Goal: Find specific page/section: Find specific page/section

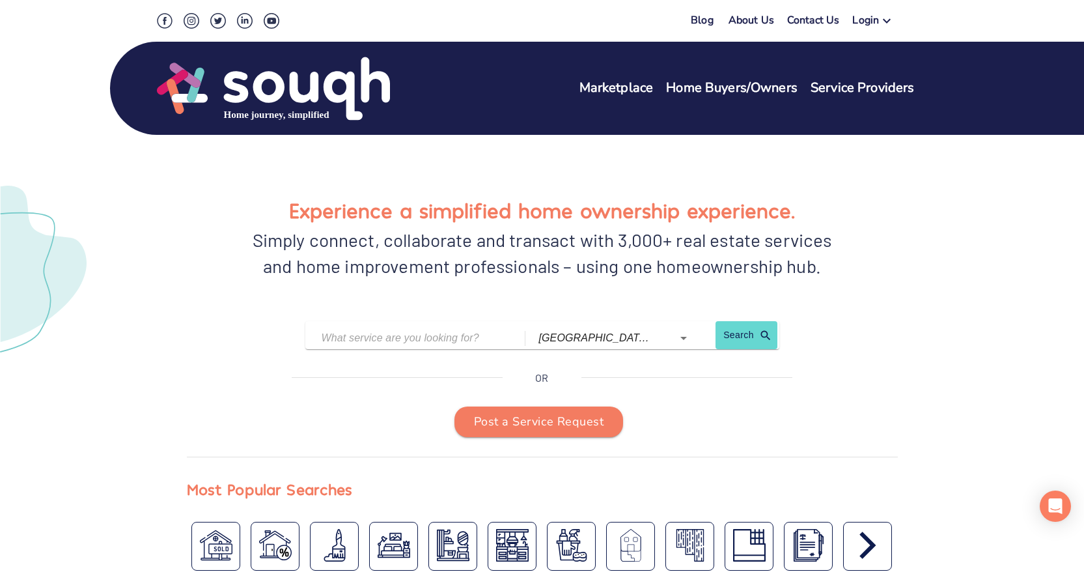
click at [823, 20] on icon at bounding box center [887, 21] width 8 height 5
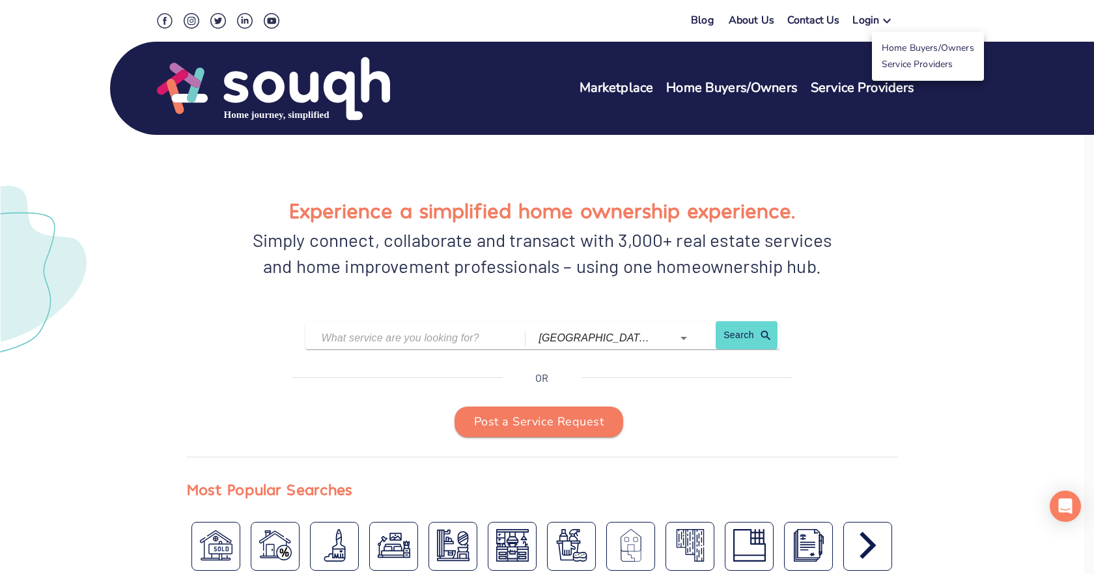
click at [595, 254] on div at bounding box center [547, 287] width 1094 height 574
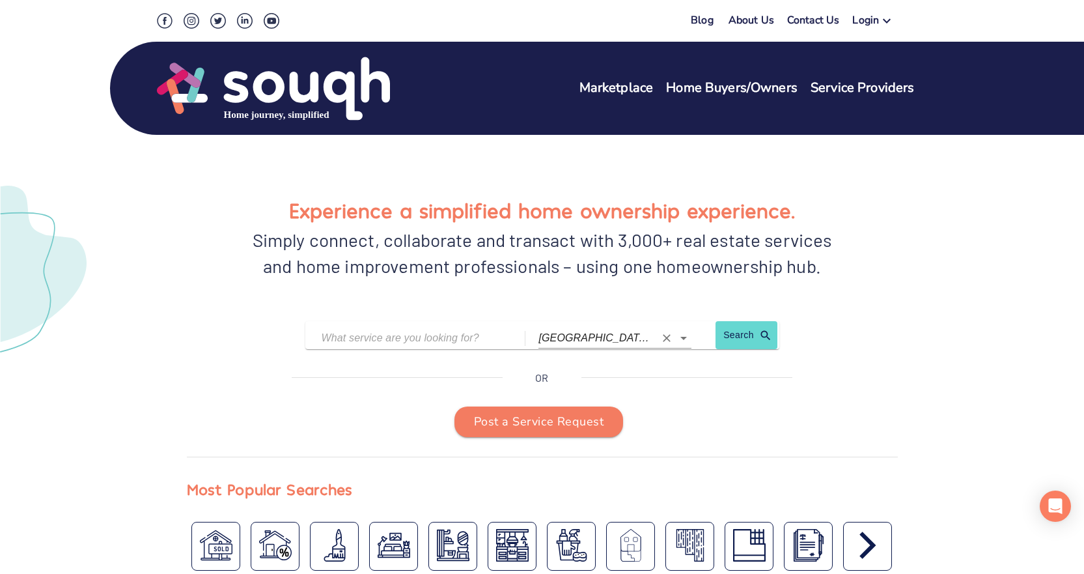
click at [668, 331] on icon "Clear" at bounding box center [666, 337] width 13 height 13
click at [669, 329] on div at bounding box center [675, 338] width 34 height 18
click at [689, 330] on icon "Open" at bounding box center [684, 338] width 16 height 16
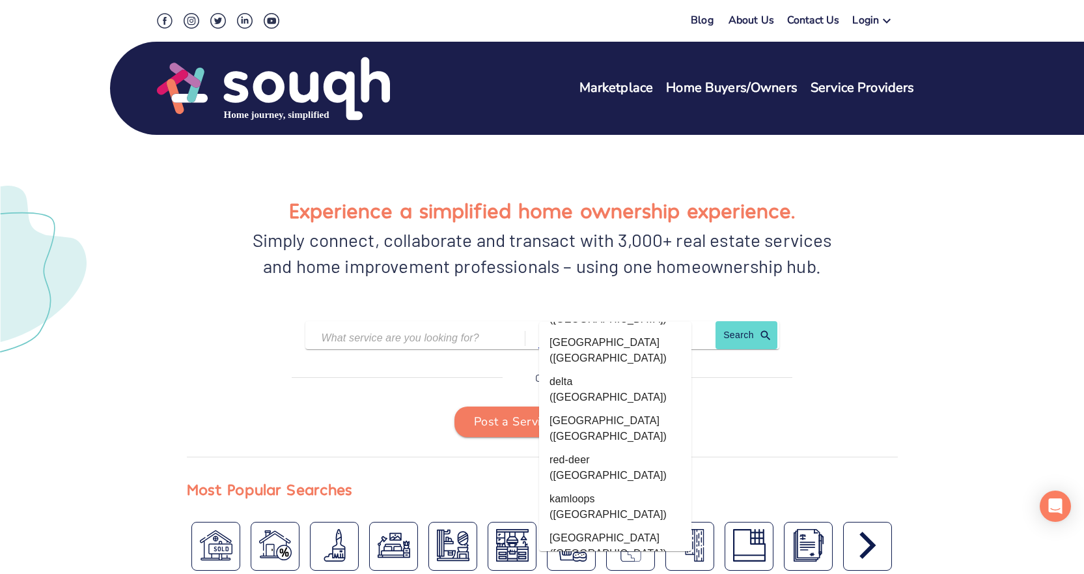
scroll to position [2214, 0]
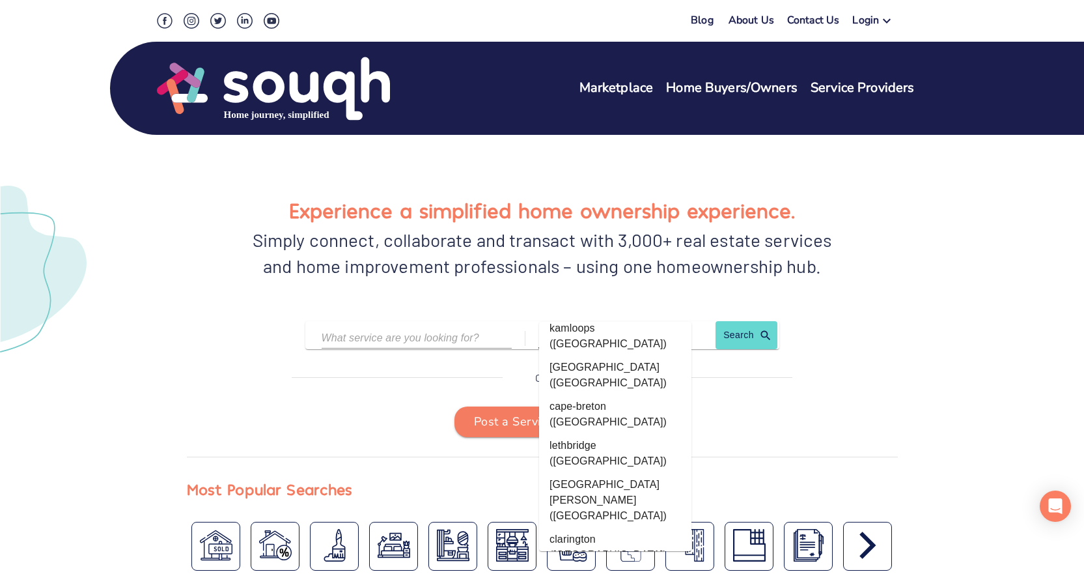
click at [412, 328] on input "text" at bounding box center [407, 338] width 171 height 20
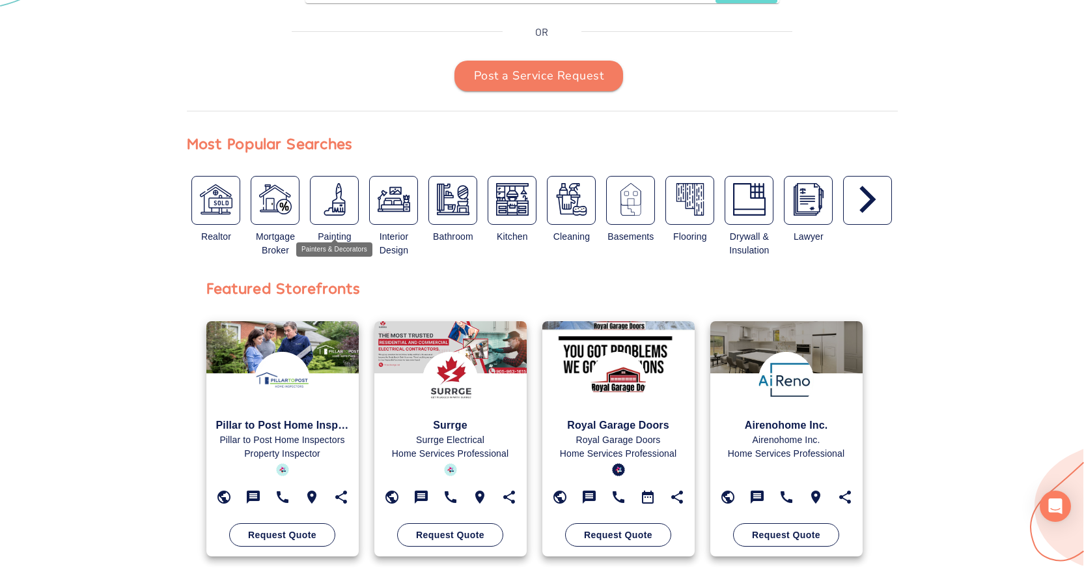
scroll to position [351, 0]
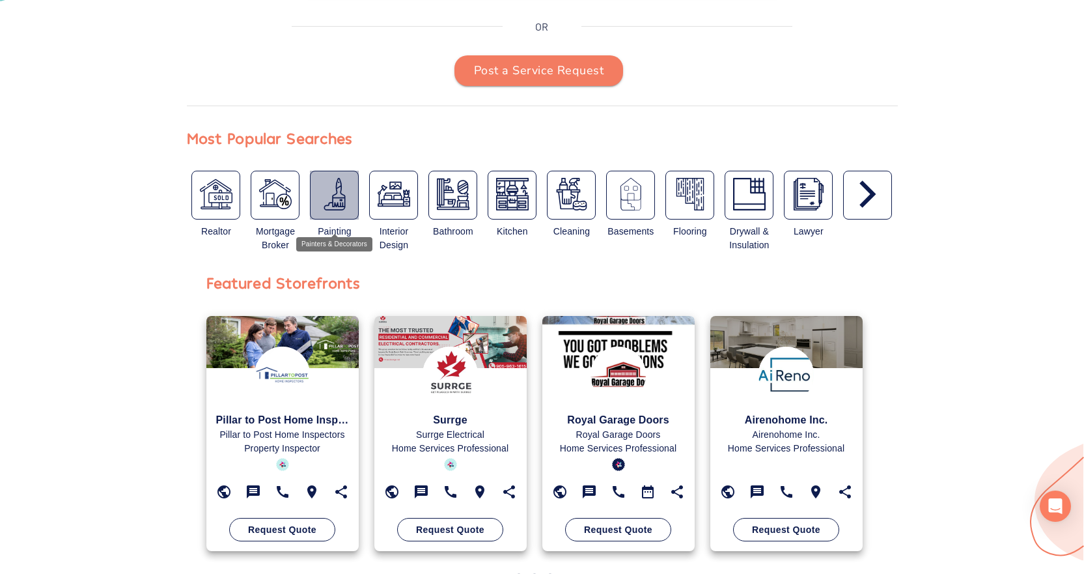
click at [335, 186] on div "button" at bounding box center [334, 195] width 49 height 49
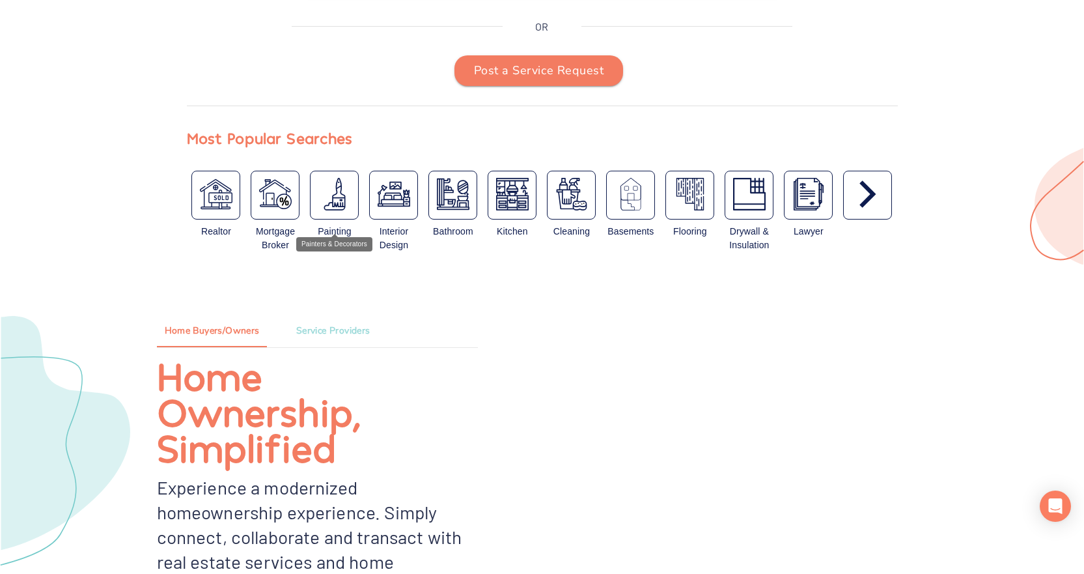
click at [345, 178] on img "button" at bounding box center [334, 194] width 33 height 33
click at [335, 178] on img "button" at bounding box center [334, 194] width 33 height 33
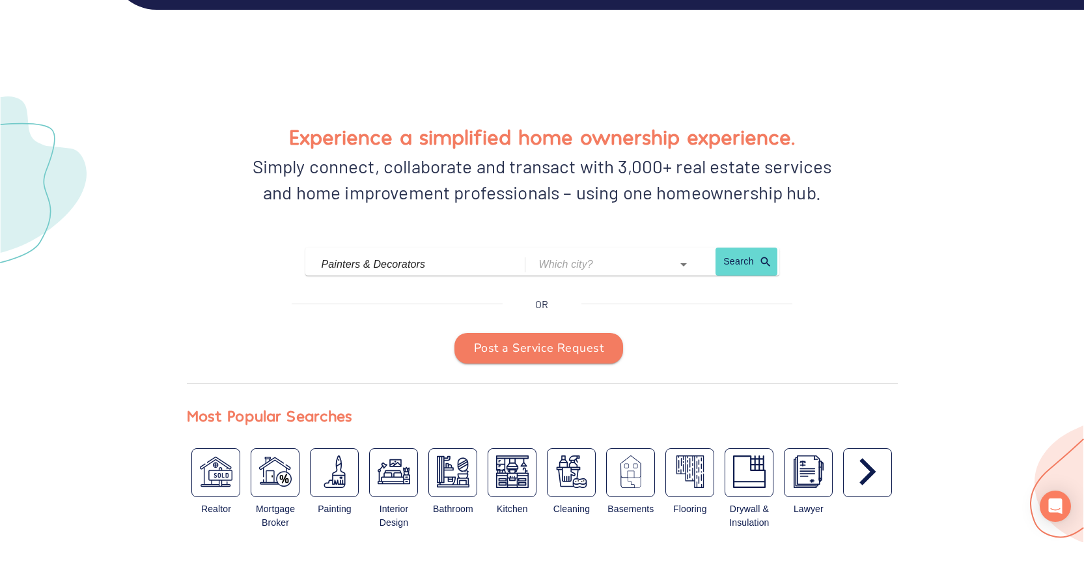
scroll to position [156, 0]
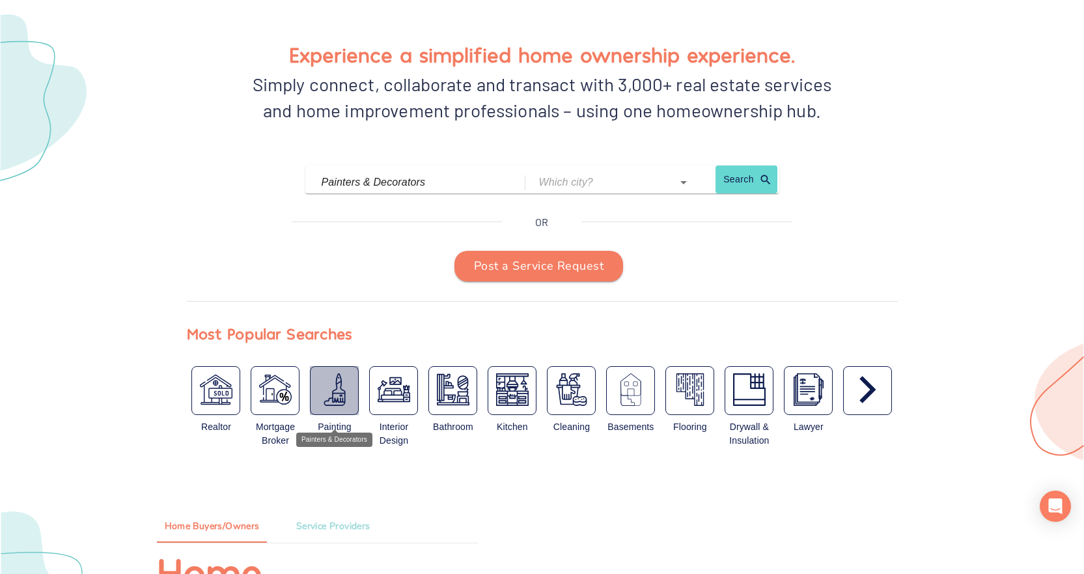
click at [346, 358] on img "button" at bounding box center [334, 389] width 33 height 33
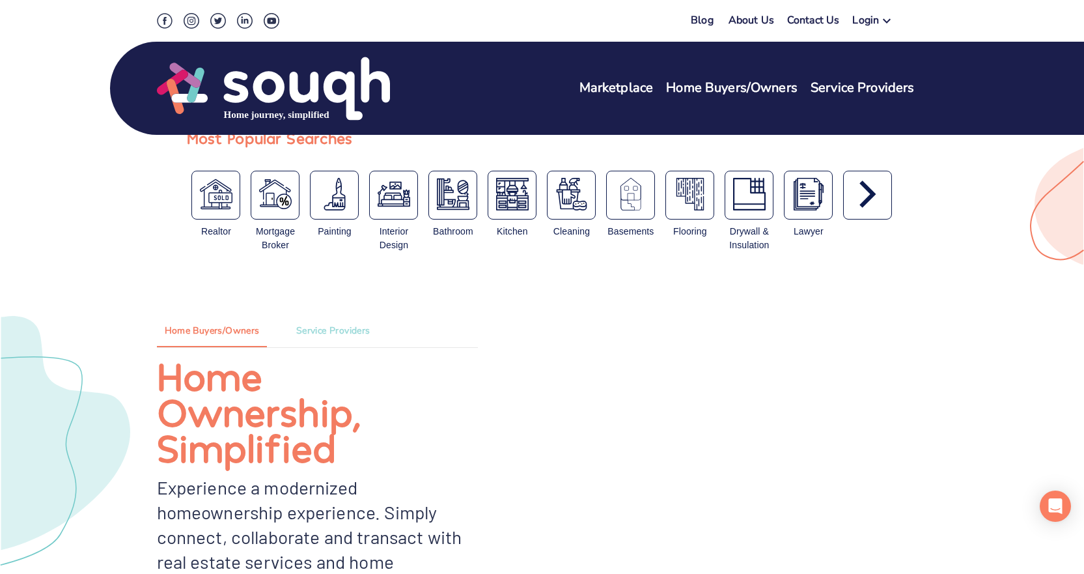
scroll to position [91, 0]
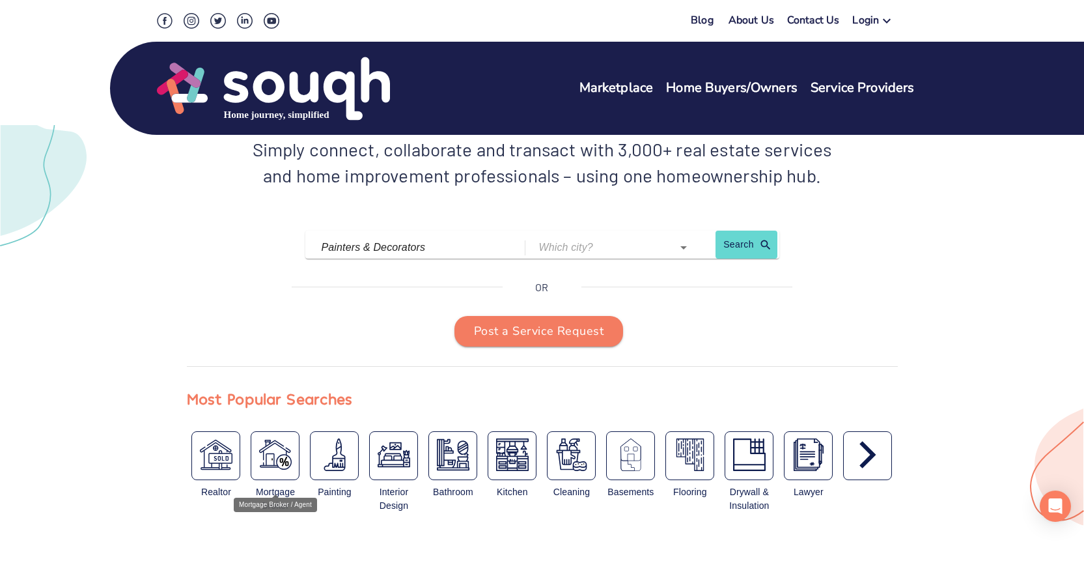
click at [274, 358] on img "button" at bounding box center [275, 454] width 33 height 33
type input "Mortgage Broker / Agent"
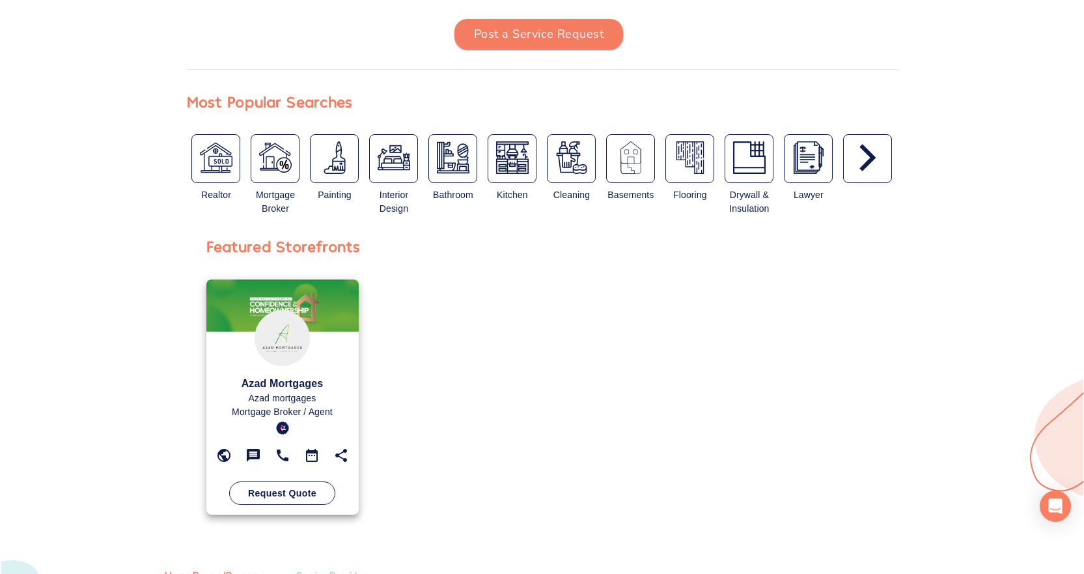
scroll to position [416, 0]
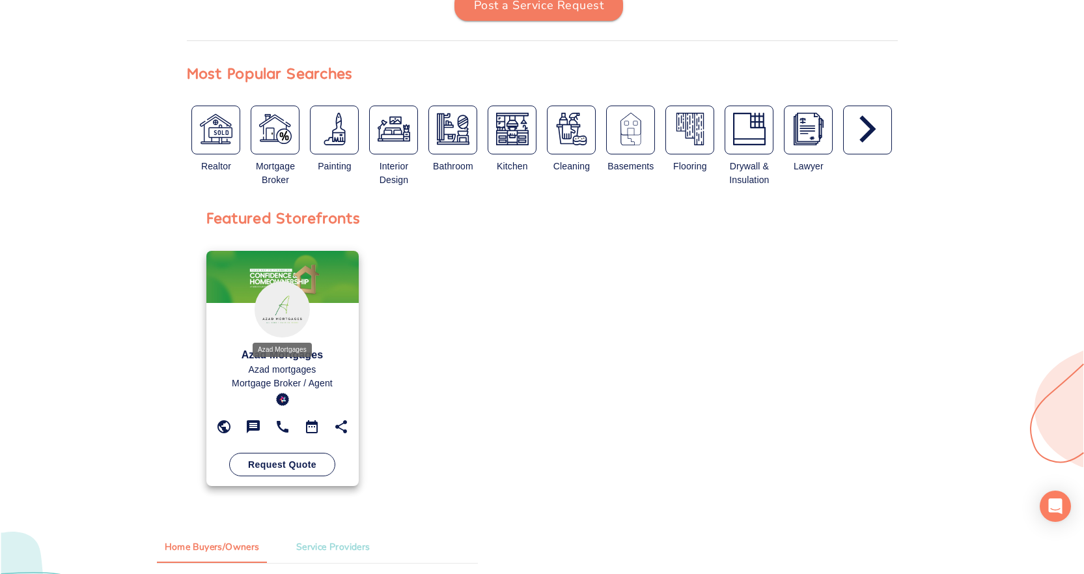
click at [258, 347] on p "Azad Mortgages" at bounding box center [282, 355] width 133 height 16
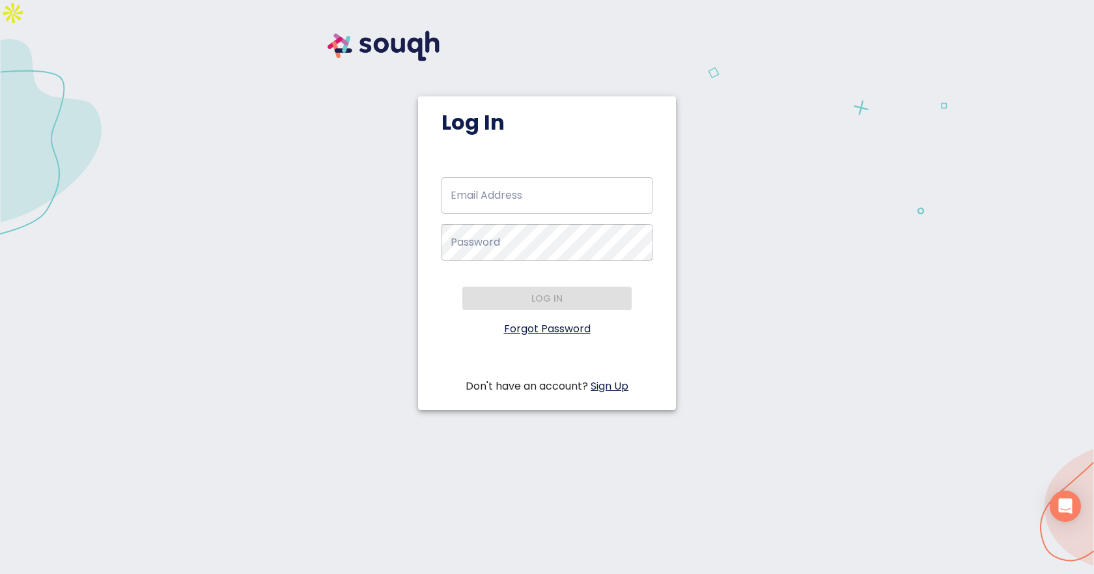
click at [228, 69] on div "Log In Email Address   * Email Address * Password   * Password * Log in Forgot …" at bounding box center [547, 226] width 1063 height 420
